Goal: Information Seeking & Learning: Understand process/instructions

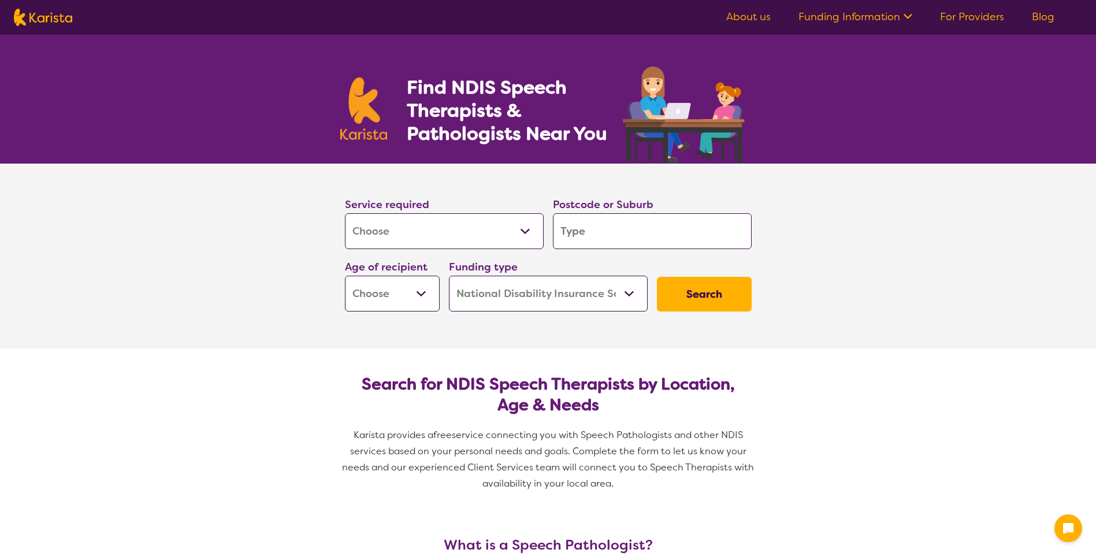
select select "[MEDICAL_DATA]"
select select "NDIS"
select select "[MEDICAL_DATA]"
select select "NDIS"
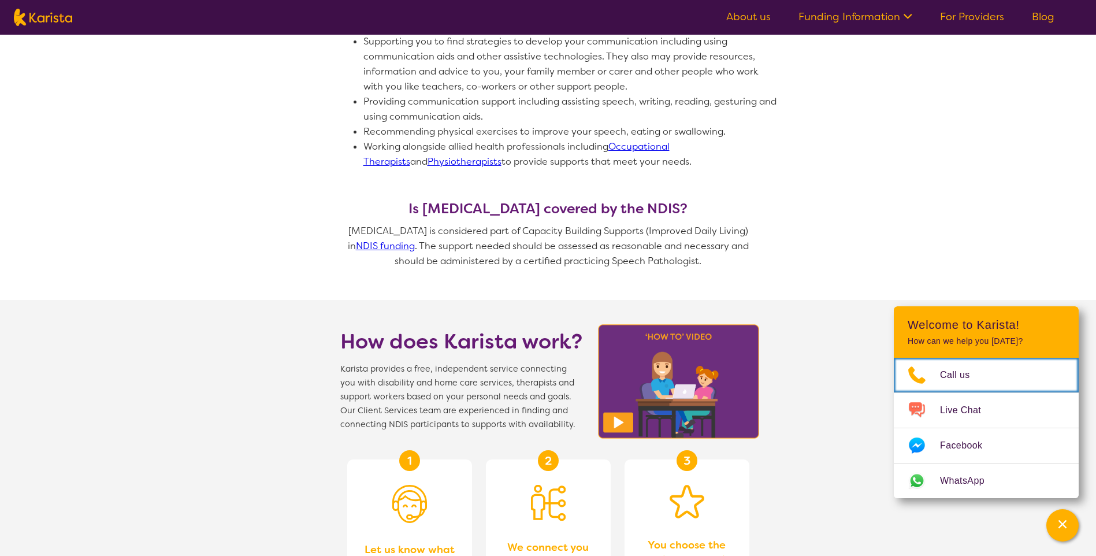
scroll to position [751, 0]
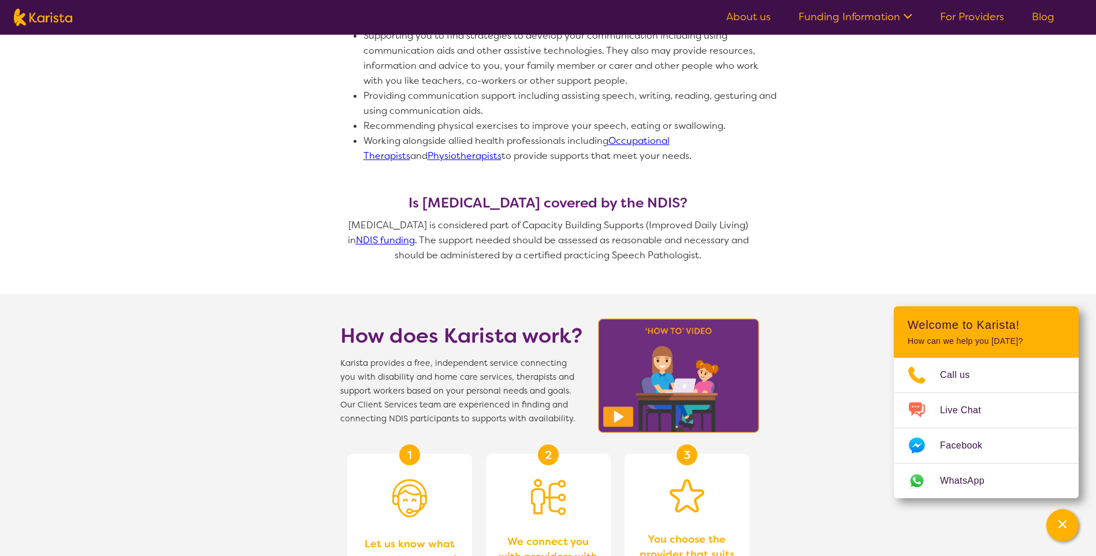
click at [380, 241] on link "NDIS funding" at bounding box center [385, 240] width 59 height 12
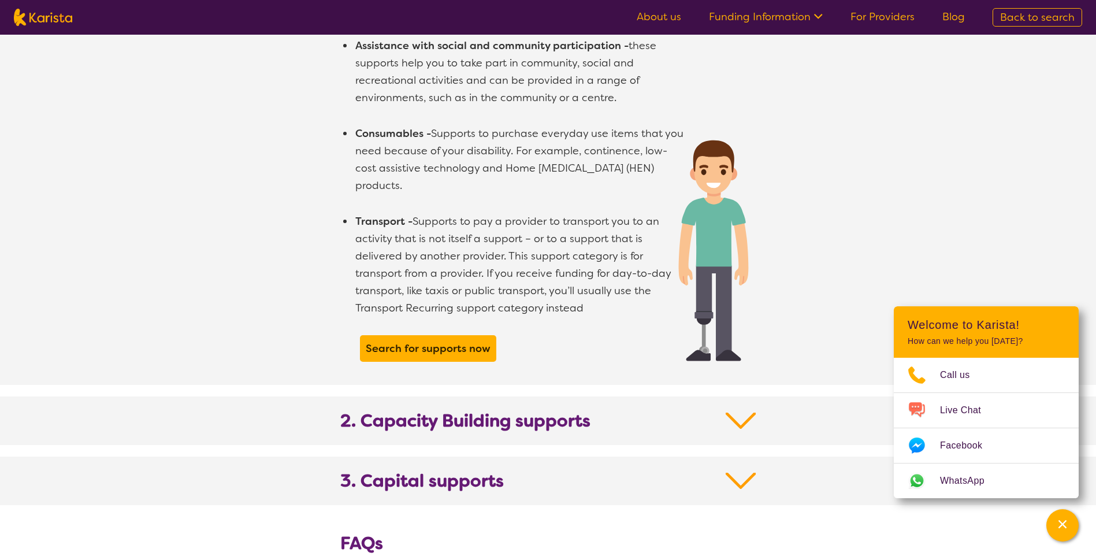
scroll to position [1098, 0]
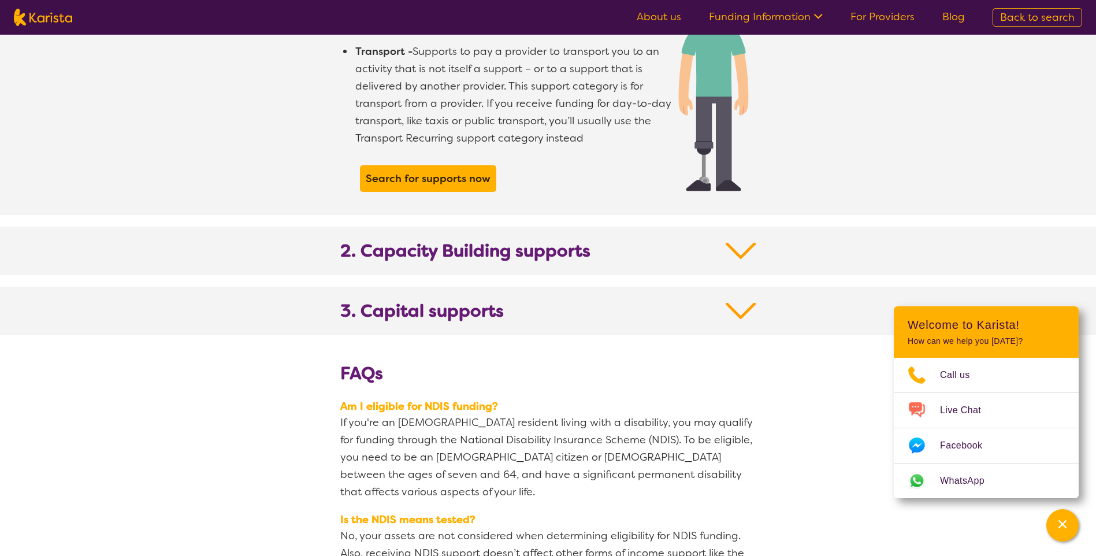
click at [425, 240] on b "2. Capacity Building supports" at bounding box center [465, 250] width 250 height 21
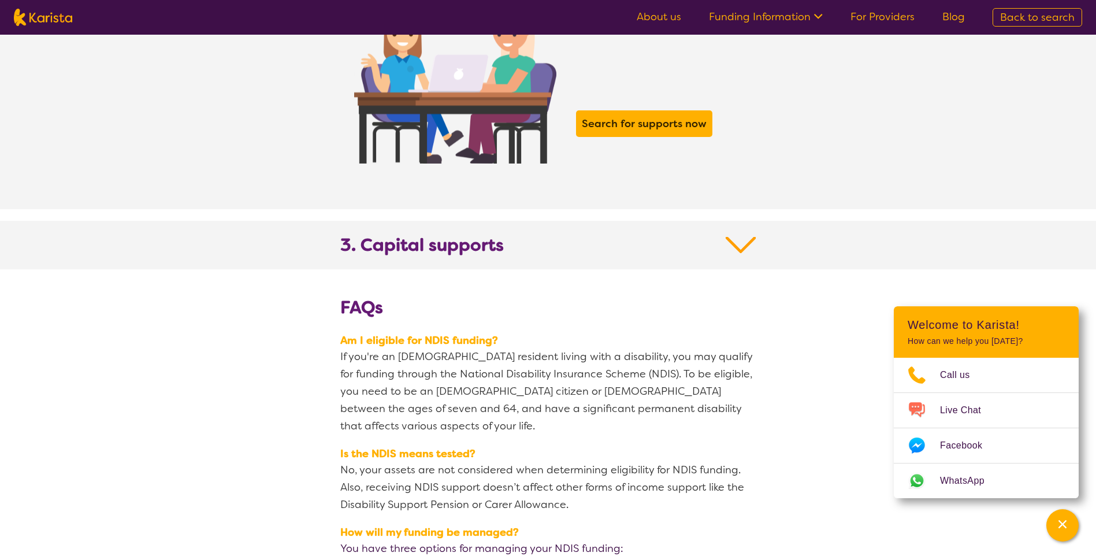
scroll to position [1964, 0]
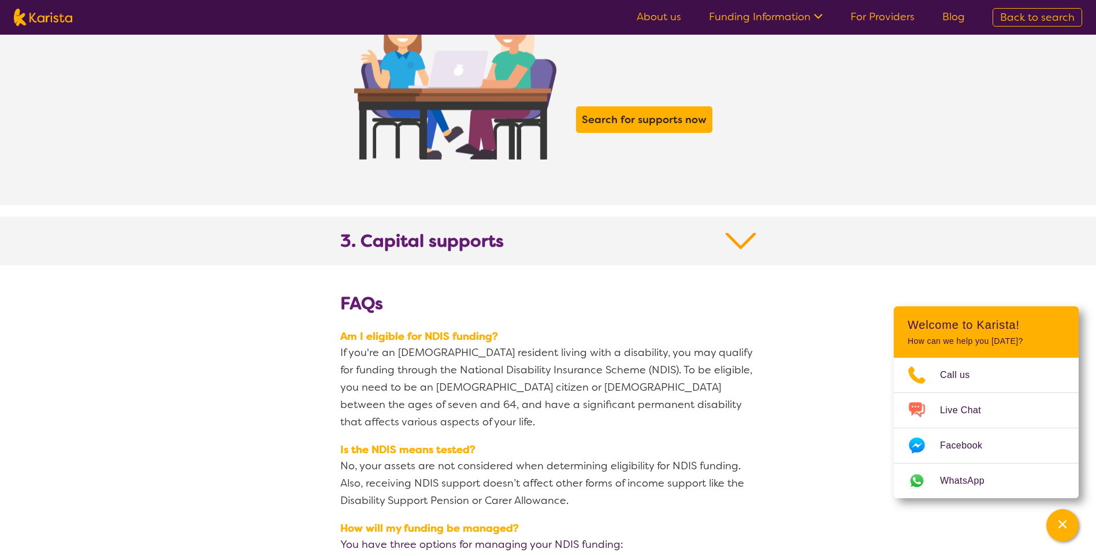
click at [648, 239] on h2 "3. Capital supports" at bounding box center [548, 248] width 416 height 35
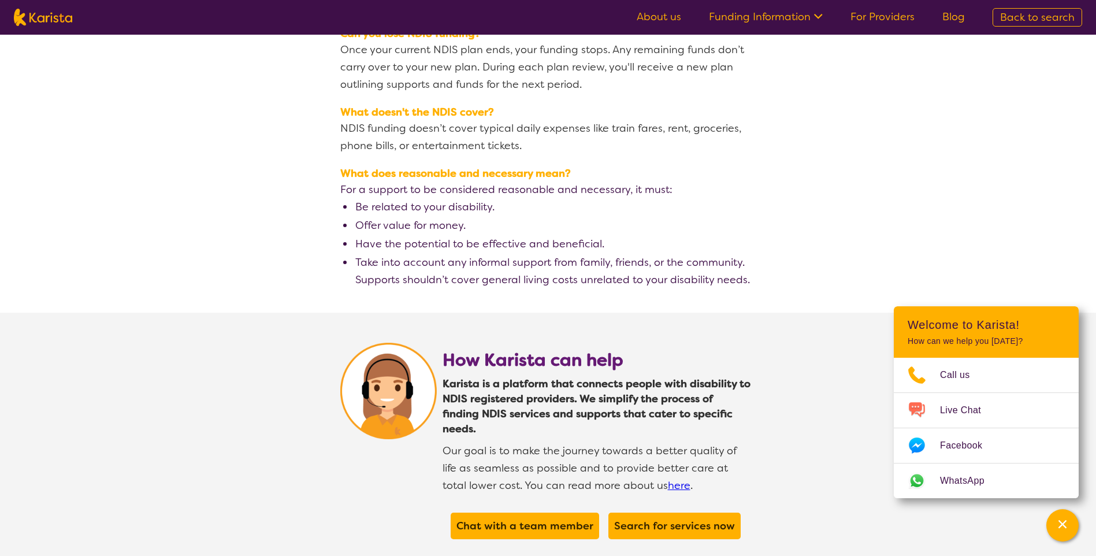
scroll to position [2946, 0]
